Goal: Task Accomplishment & Management: Use online tool/utility

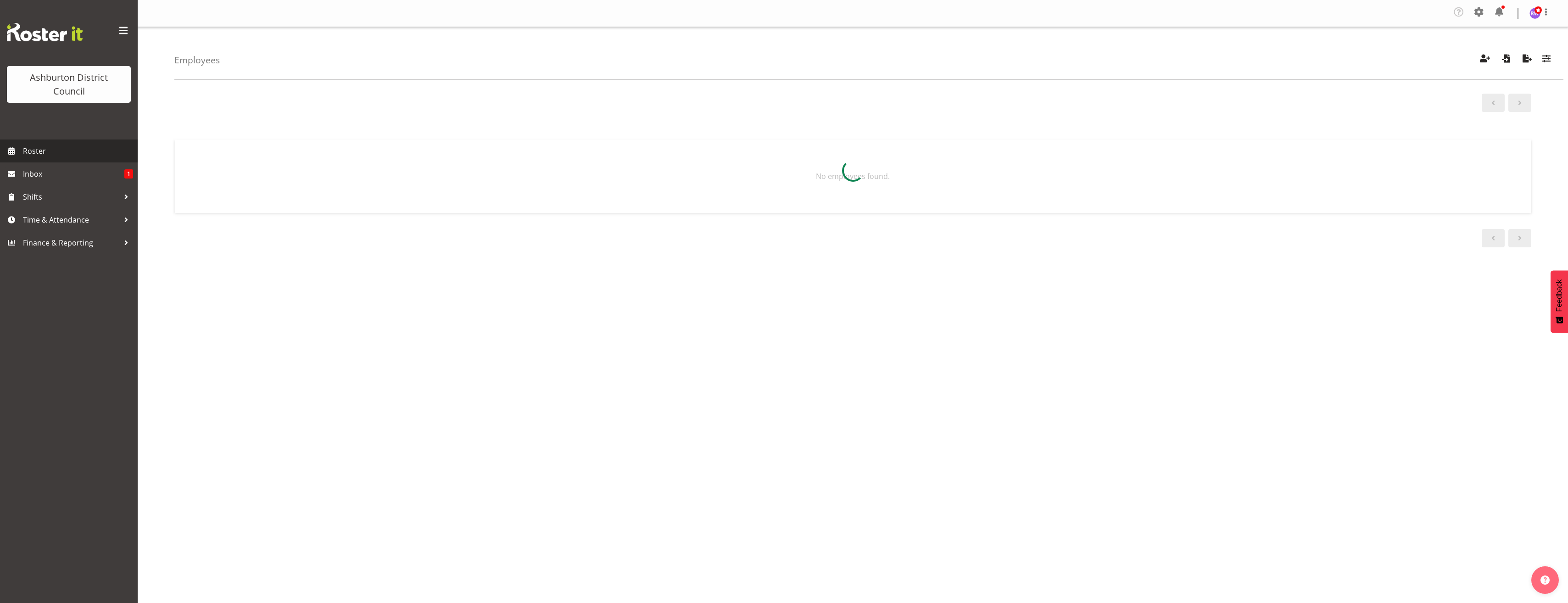
click at [53, 151] on span "Roster" at bounding box center [77, 151] width 110 height 14
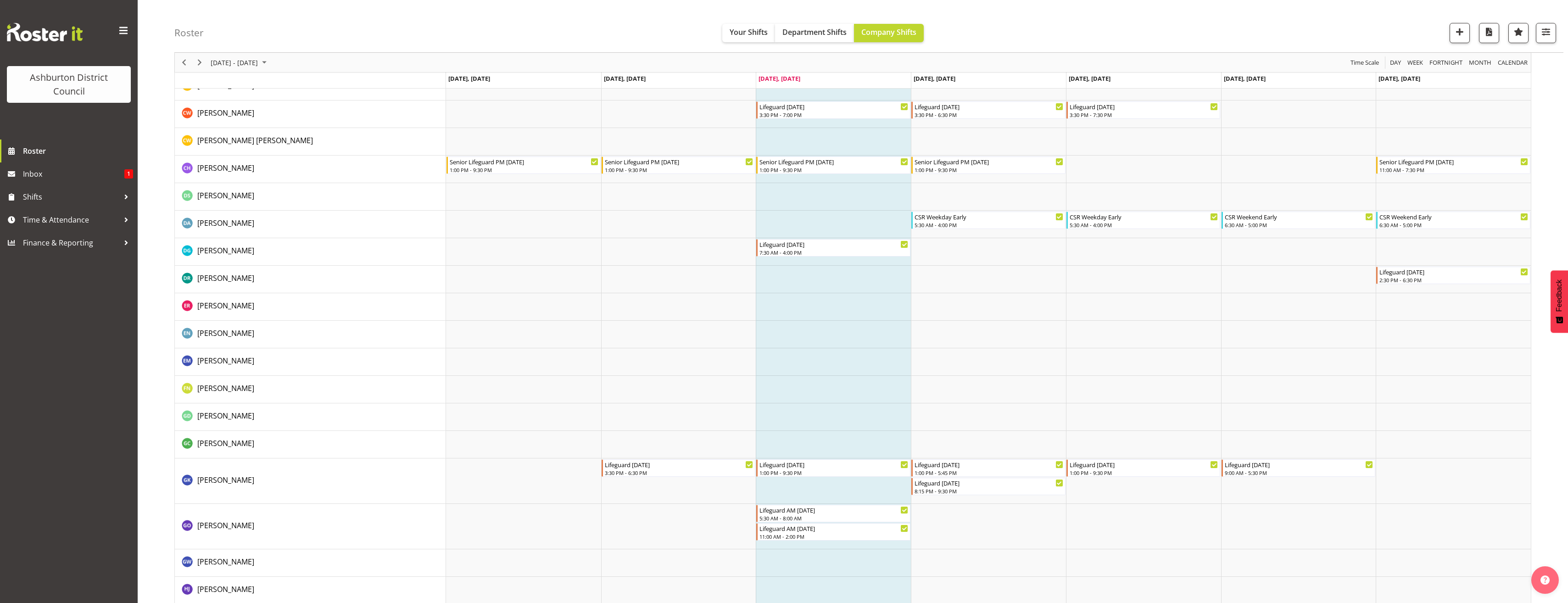
scroll to position [296, 0]
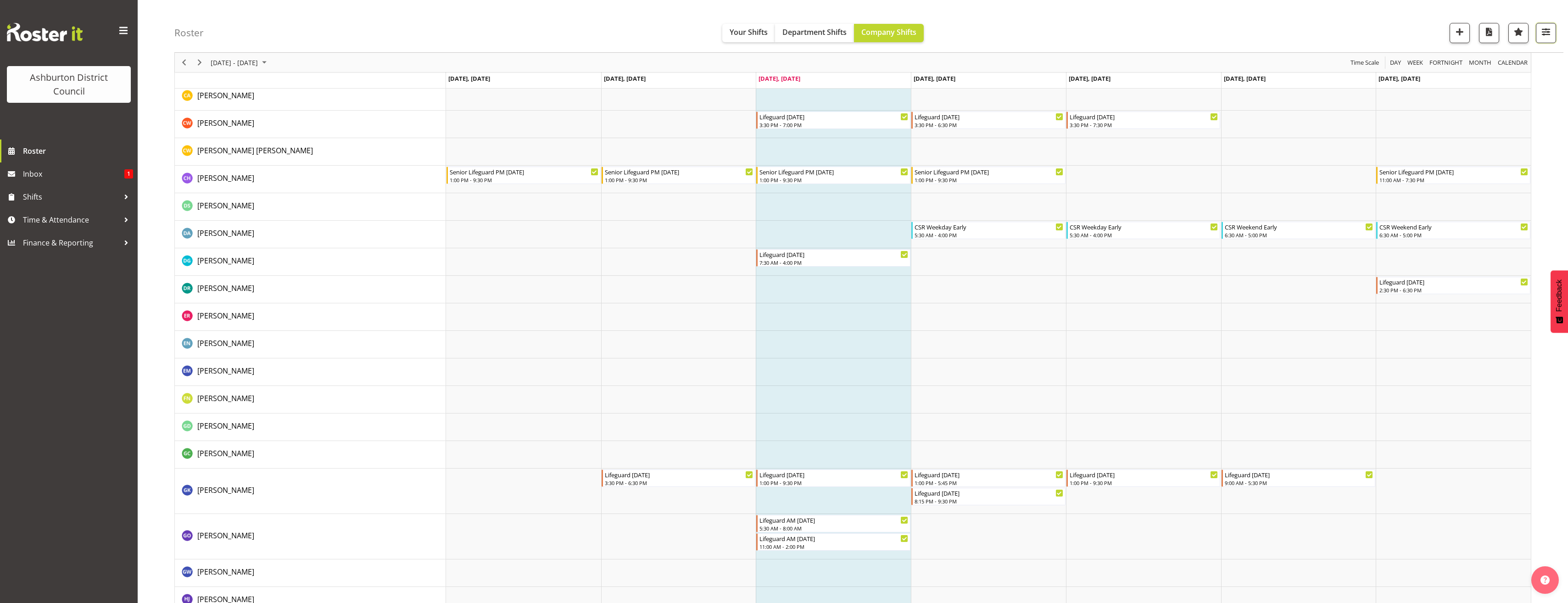
click at [1539, 31] on button "button" at bounding box center [1546, 33] width 20 height 20
click at [1489, 202] on select "Staff Role Shift - Horizontal Shift - Vertical Staff - Location" at bounding box center [1488, 201] width 122 height 18
select select "shift"
click at [1427, 210] on select "Staff Role Shift - Horizontal Shift - Vertical Staff - Location" at bounding box center [1488, 201] width 122 height 18
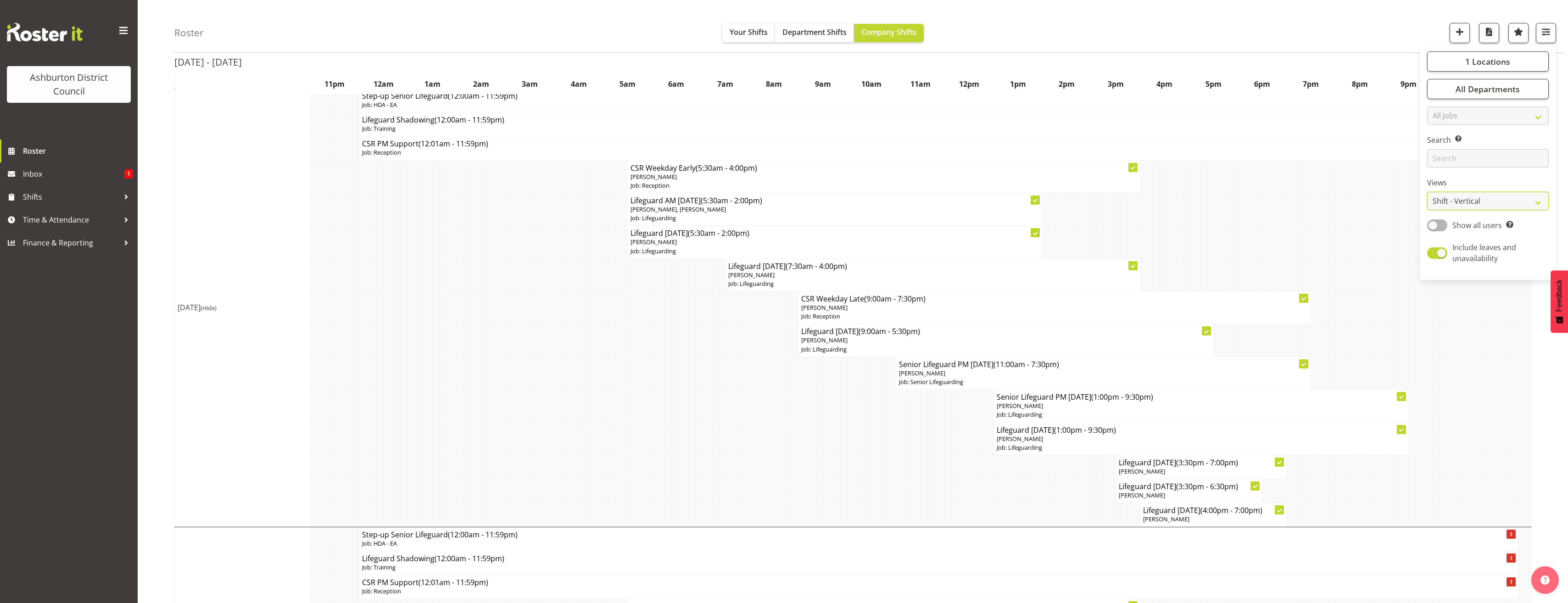
scroll to position [117, 0]
